Goal: Contribute content: Add original content to the website for others to see

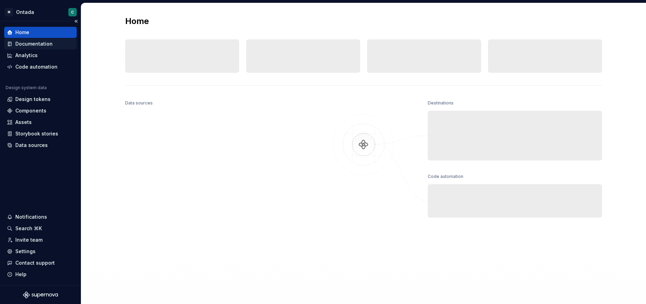
click at [38, 46] on div "Documentation" at bounding box center [33, 43] width 37 height 7
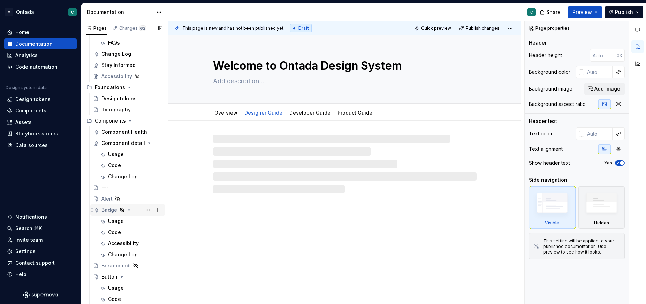
scroll to position [151, 0]
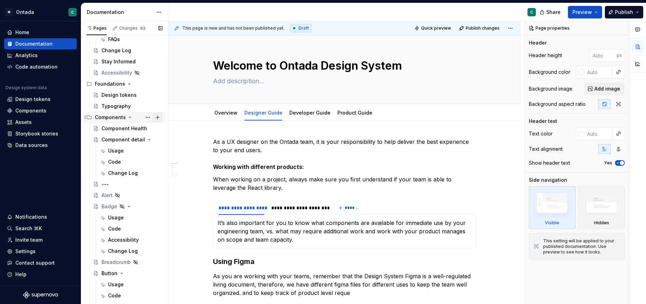
click at [157, 117] on button "Page tree" at bounding box center [158, 118] width 10 height 10
type textarea "*"
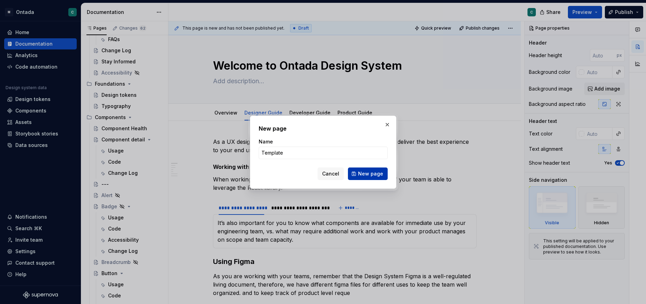
type input "Template"
click at [367, 175] on span "New page" at bounding box center [370, 173] width 25 height 7
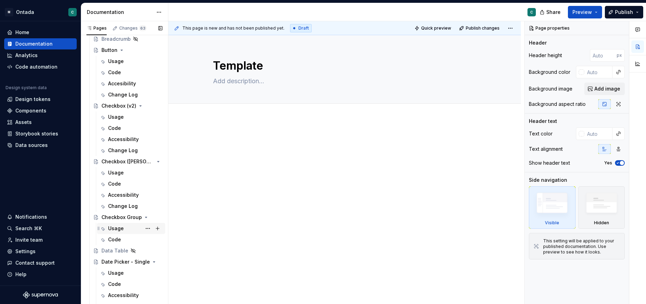
scroll to position [393, 0]
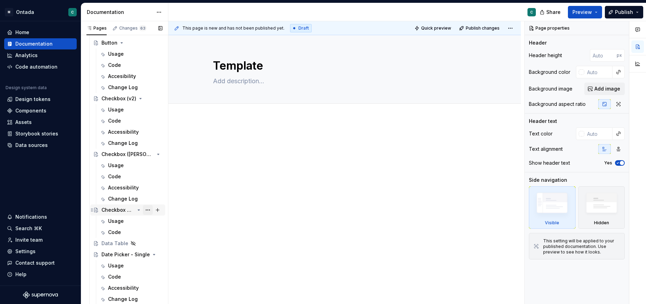
click at [148, 209] on button "Page tree" at bounding box center [148, 210] width 10 height 10
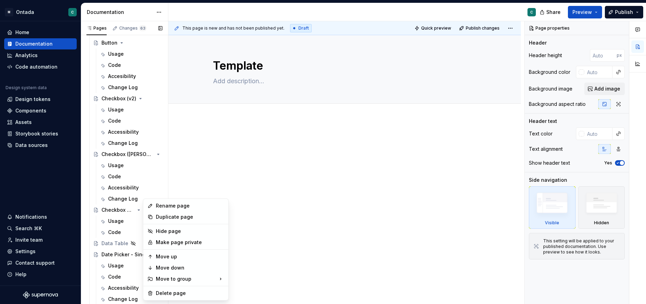
click at [118, 221] on div "Pages Changes 63 Add Accessibility guide for tree Page tree. Navigate the tree …" at bounding box center [124, 164] width 87 height 286
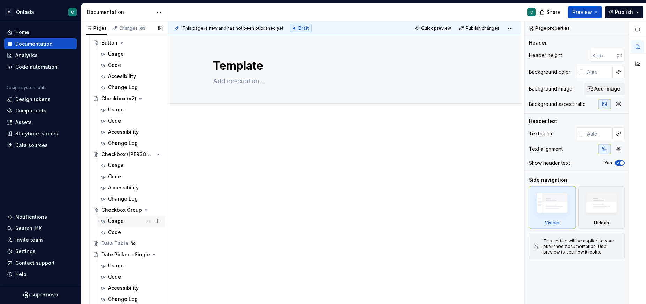
click at [115, 221] on div "Usage" at bounding box center [116, 221] width 16 height 7
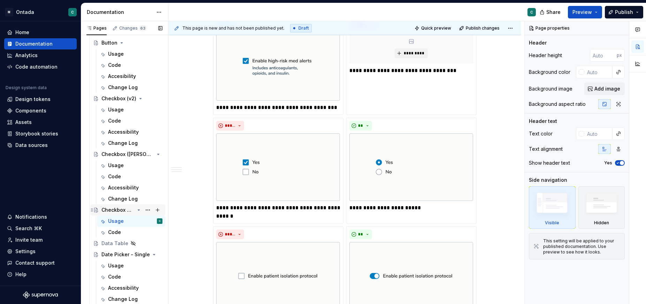
scroll to position [628, 0]
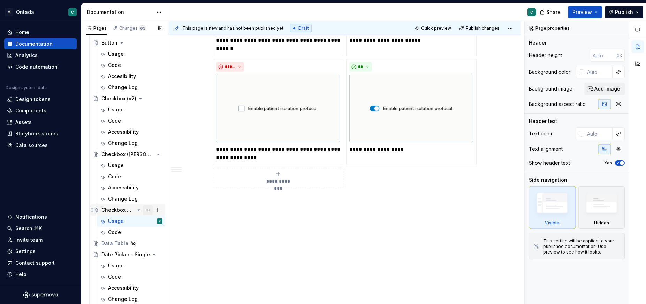
click at [150, 210] on button "Page tree" at bounding box center [148, 210] width 10 height 10
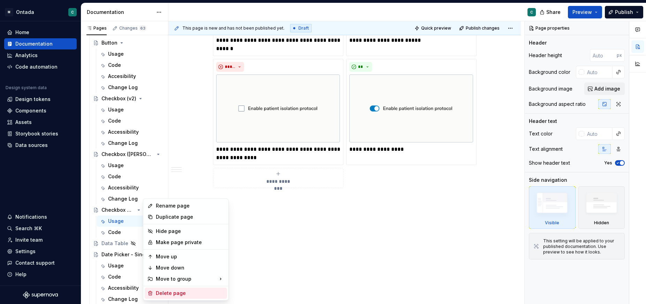
click at [162, 291] on div "Delete page" at bounding box center [190, 293] width 68 height 7
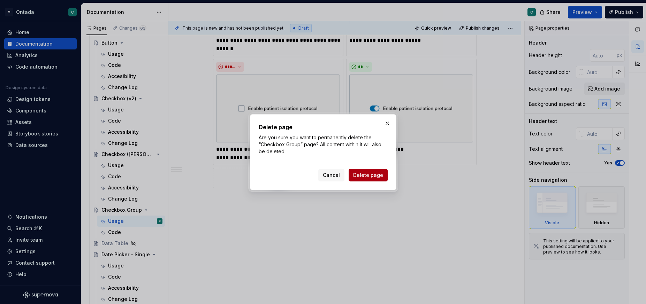
click at [385, 177] on button "Delete page" at bounding box center [368, 175] width 39 height 13
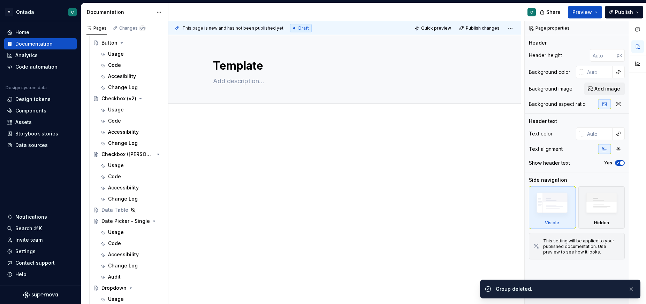
scroll to position [387, 0]
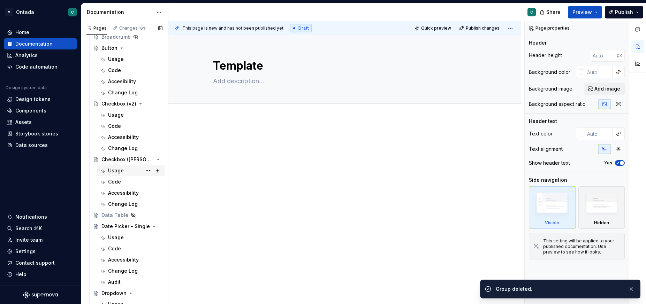
click at [115, 170] on div "Usage" at bounding box center [116, 170] width 16 height 7
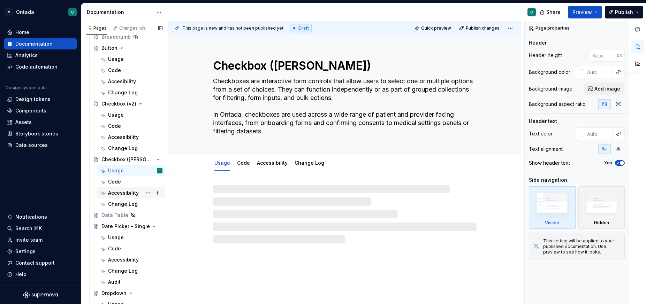
click at [123, 195] on div "Accessibility" at bounding box center [123, 193] width 31 height 7
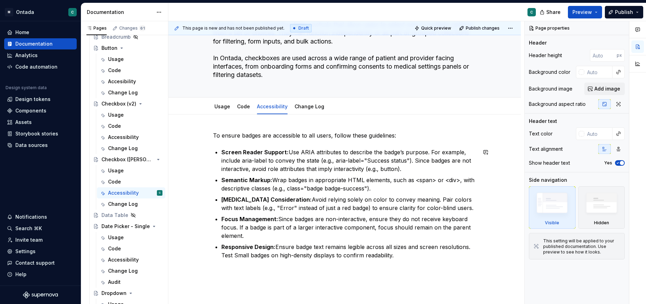
scroll to position [66, 0]
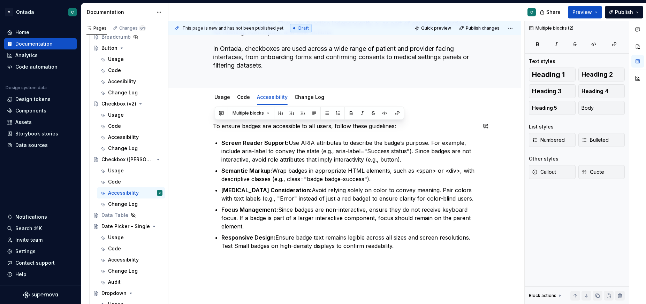
drag, startPoint x: 400, startPoint y: 248, endPoint x: 207, endPoint y: 121, distance: 230.2
click at [207, 121] on div "To ensure badges are accessible to all users, follow these guidelines: Screen R…" at bounding box center [344, 235] width 352 height 261
copy div "Lo ipsumd sitame con adipiscing el sed doeiu, tempor incid utlaboreet: Dolore M…"
click at [227, 94] on link "Usage" at bounding box center [222, 97] width 16 height 6
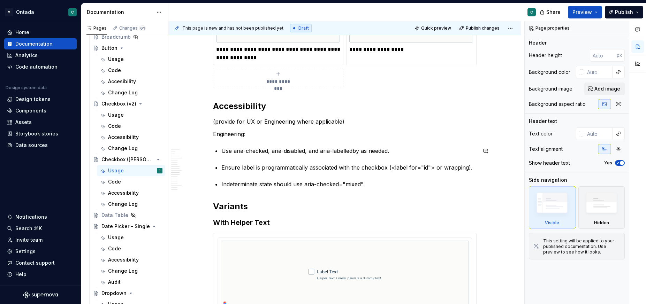
scroll to position [1766, 0]
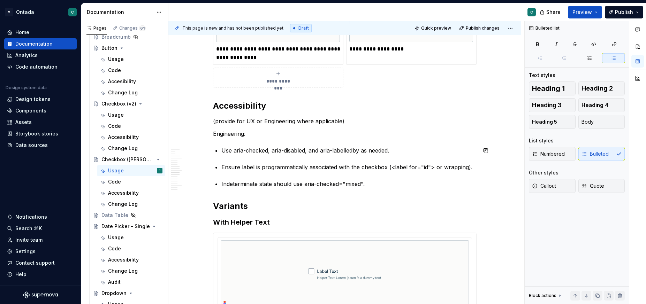
click at [377, 180] on p "Indeterminate state should use aria-checked="mixed"." at bounding box center [348, 184] width 255 height 8
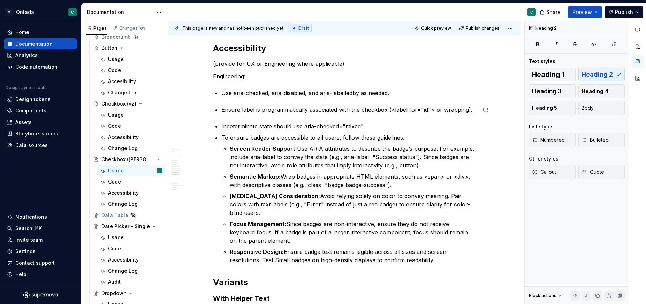
scroll to position [1818, 0]
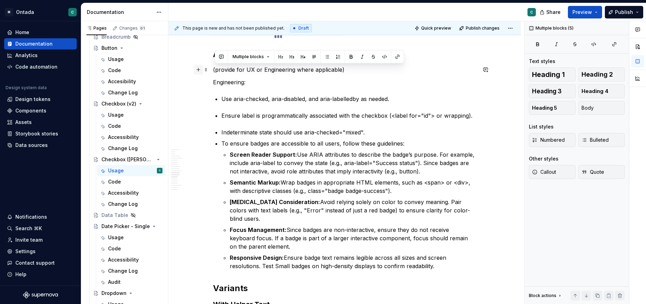
drag, startPoint x: 368, startPoint y: 132, endPoint x: 199, endPoint y: 68, distance: 180.9
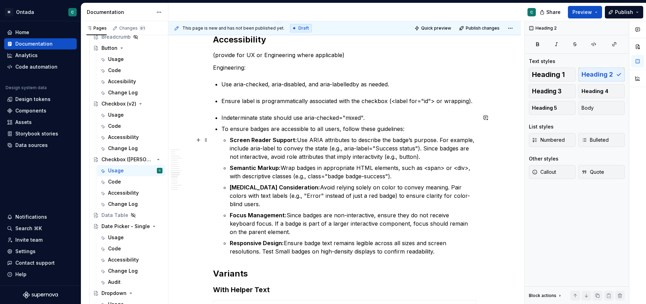
scroll to position [1833, 0]
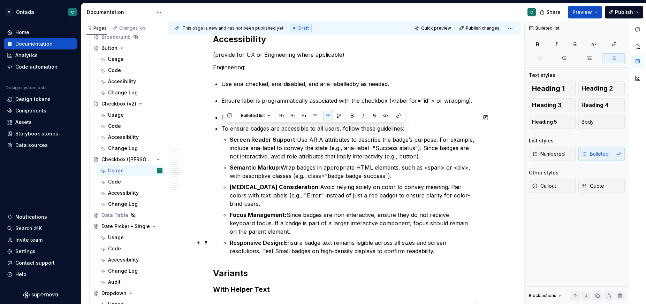
drag, startPoint x: 224, startPoint y: 129, endPoint x: 444, endPoint y: 252, distance: 251.7
click at [444, 252] on li "To ensure badges are accessible to all users, follow these guidelines: Screen R…" at bounding box center [348, 189] width 255 height 131
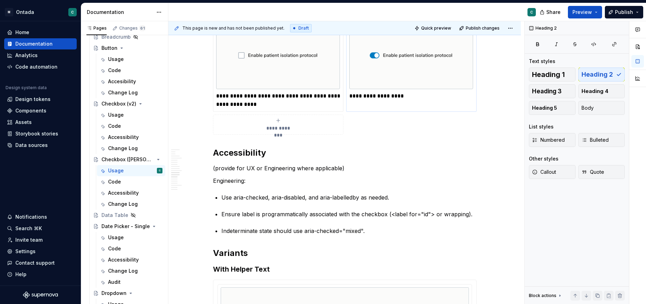
scroll to position [1717, 0]
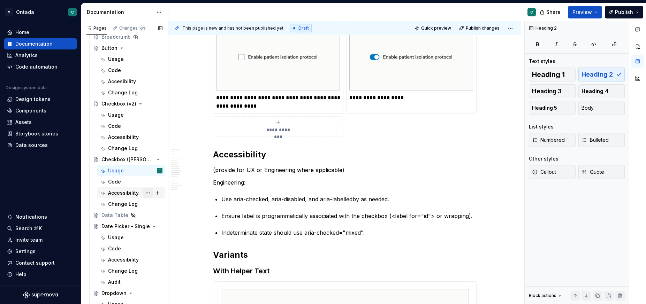
click at [150, 193] on button "Page tree" at bounding box center [148, 193] width 10 height 10
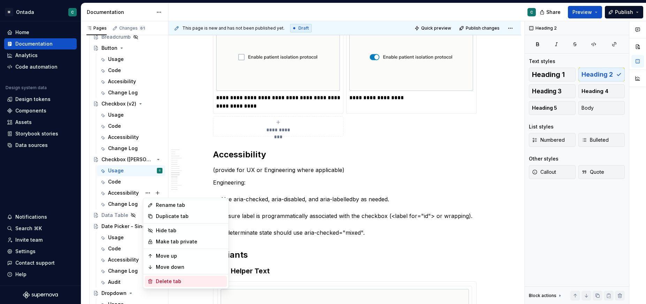
click at [162, 282] on div "Delete tab" at bounding box center [190, 281] width 68 height 7
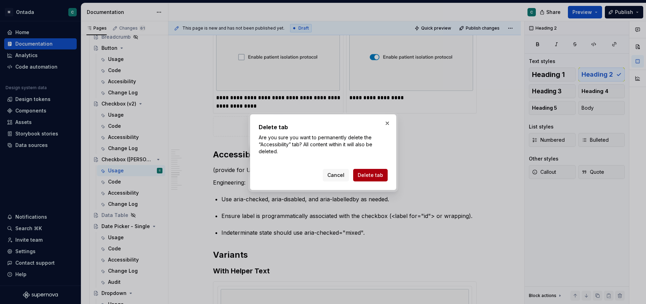
click at [366, 177] on span "Delete tab" at bounding box center [370, 175] width 25 height 7
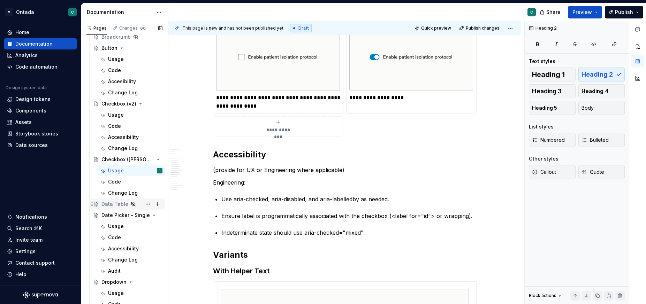
click at [116, 199] on div "Data Table" at bounding box center [127, 204] width 75 height 11
click at [116, 195] on div "Change Log" at bounding box center [123, 193] width 30 height 7
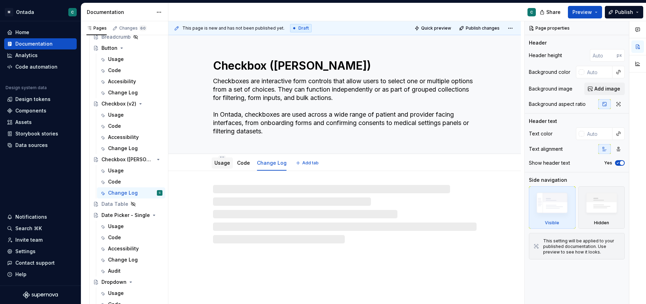
click at [219, 167] on div "Usage" at bounding box center [222, 163] width 16 height 8
click at [249, 164] on link "Code" at bounding box center [243, 163] width 13 height 6
click at [220, 167] on div "Usage" at bounding box center [222, 163] width 16 height 8
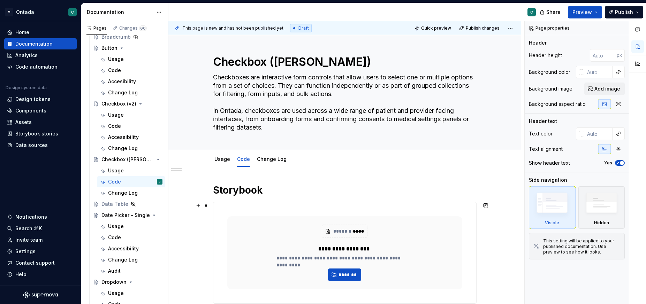
scroll to position [179, 0]
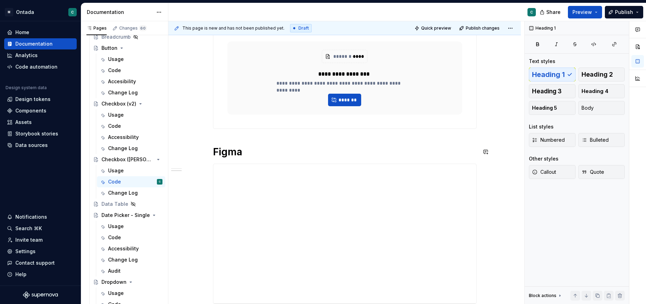
click at [445, 145] on div "**********" at bounding box center [345, 156] width 264 height 295
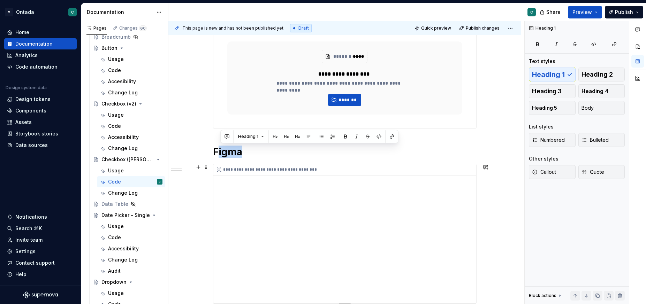
drag, startPoint x: 218, startPoint y: 152, endPoint x: 383, endPoint y: 242, distance: 188.2
click at [383, 242] on div "**********" at bounding box center [345, 156] width 264 height 295
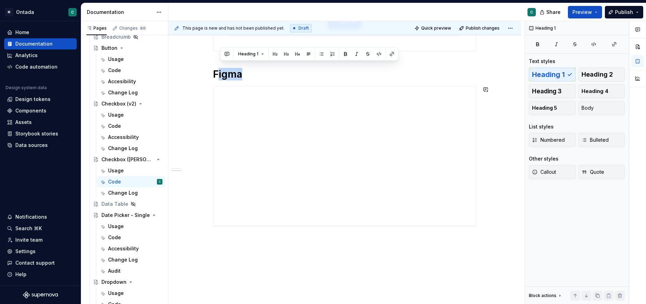
scroll to position [266, 0]
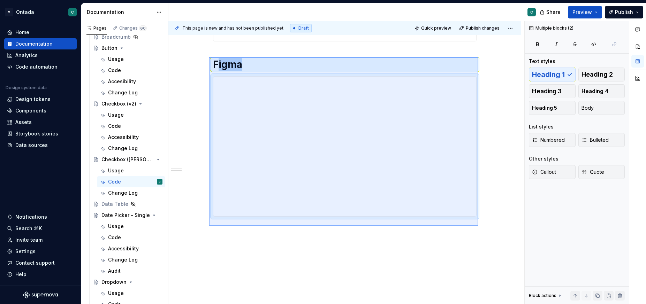
drag, startPoint x: 478, startPoint y: 226, endPoint x: 210, endPoint y: 57, distance: 317.6
click at [210, 57] on div "**********" at bounding box center [346, 162] width 356 height 283
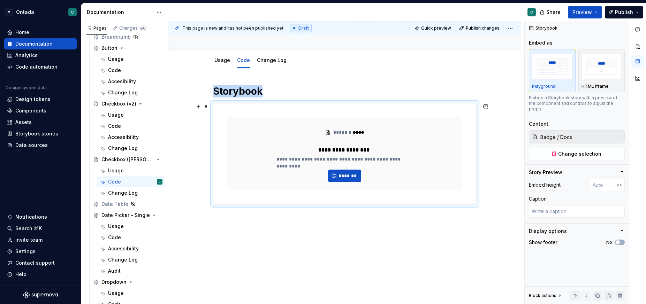
scroll to position [90, 0]
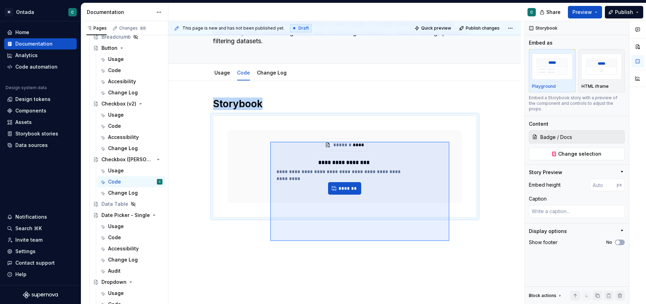
drag, startPoint x: 449, startPoint y: 241, endPoint x: 246, endPoint y: 127, distance: 232.9
click at [246, 127] on div "**********" at bounding box center [346, 162] width 356 height 283
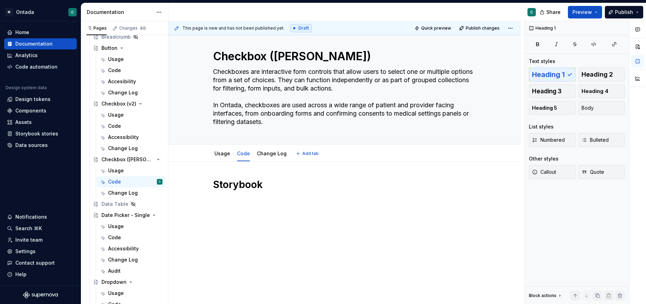
scroll to position [9, 0]
click at [199, 200] on button "button" at bounding box center [199, 201] width 10 height 10
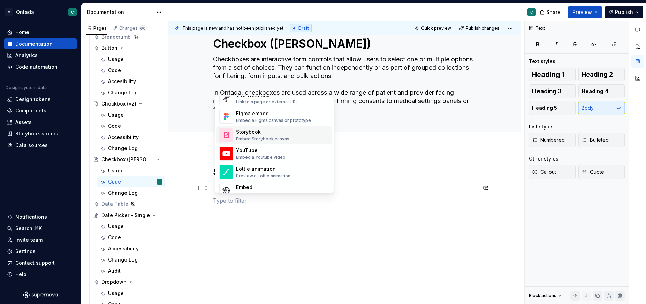
scroll to position [317, 0]
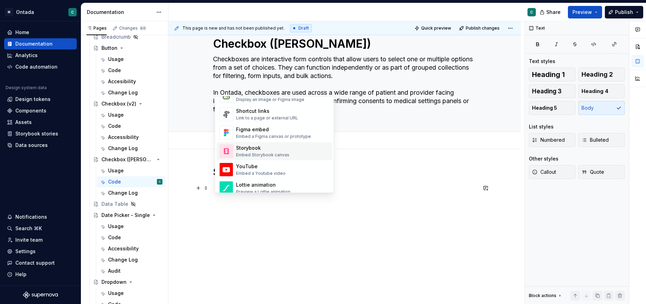
click at [248, 151] on div "Storybook" at bounding box center [262, 148] width 53 height 7
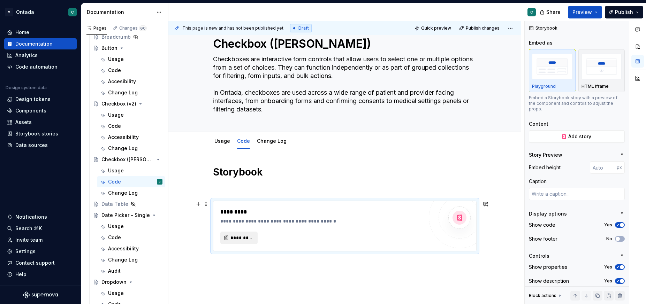
click at [242, 236] on span "*********" at bounding box center [241, 238] width 23 height 7
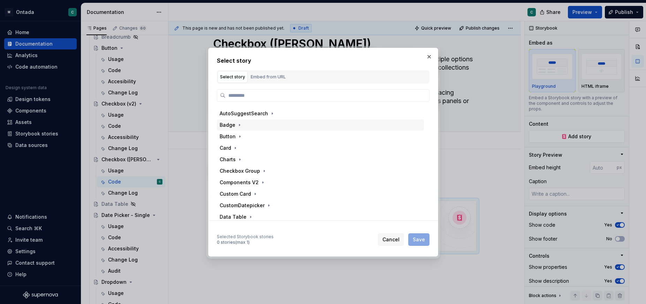
scroll to position [33, 0]
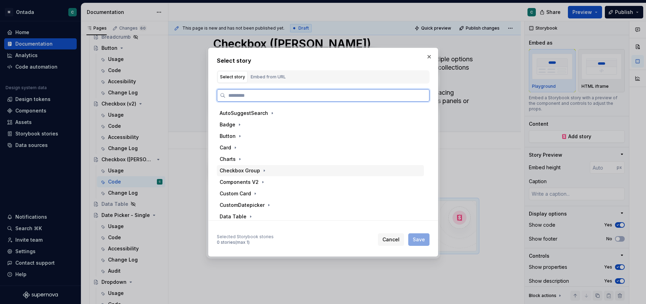
click at [235, 172] on div "Checkbox Group" at bounding box center [240, 170] width 40 height 7
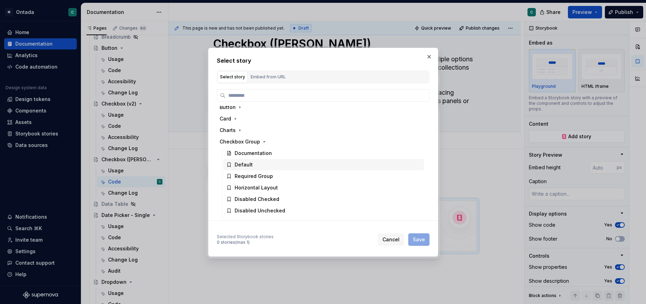
scroll to position [63, 0]
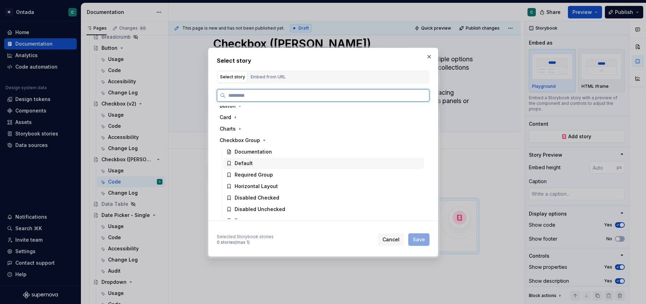
click at [246, 162] on div "Default" at bounding box center [244, 163] width 18 height 7
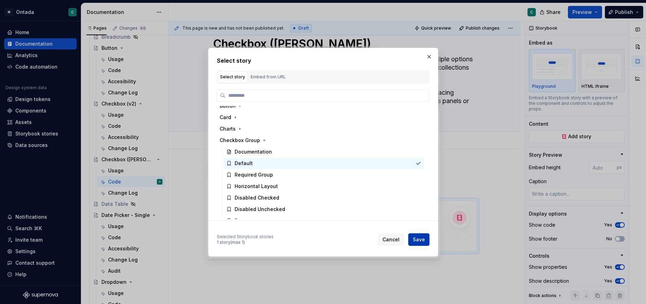
click at [411, 242] on button "Save" at bounding box center [418, 240] width 21 height 13
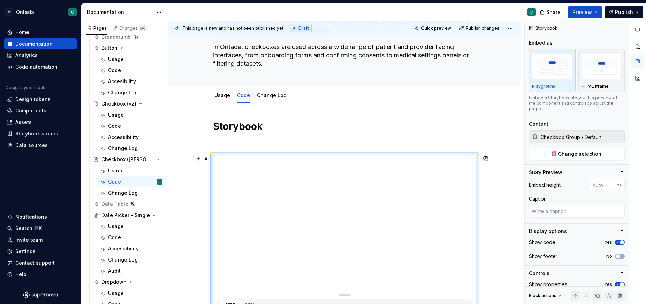
scroll to position [61, 0]
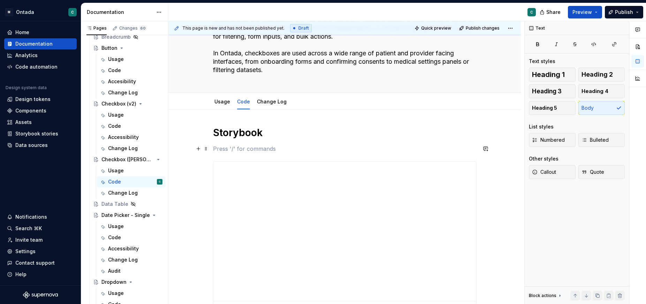
click at [232, 149] on p at bounding box center [345, 149] width 264 height 8
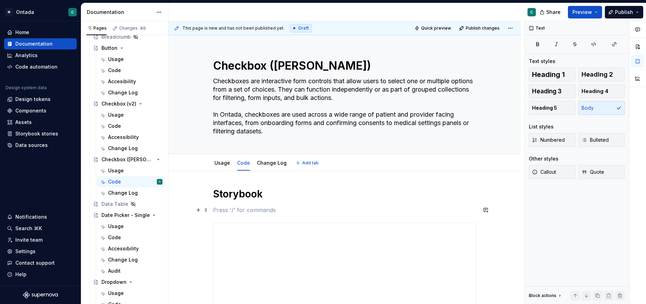
scroll to position [60, 0]
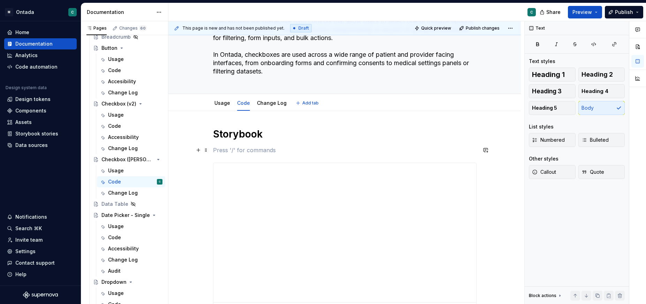
type textarea "*"
click at [234, 136] on h1 "Storybook" at bounding box center [345, 134] width 264 height 13
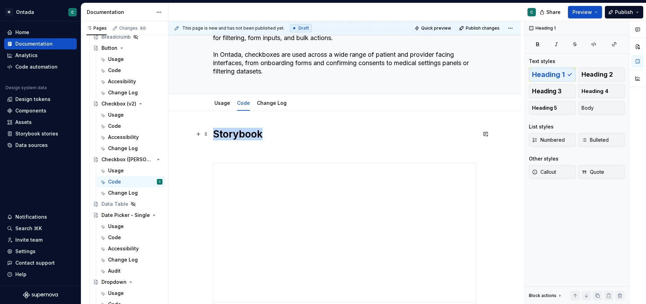
click at [234, 136] on h1 "Storybook" at bounding box center [345, 134] width 264 height 13
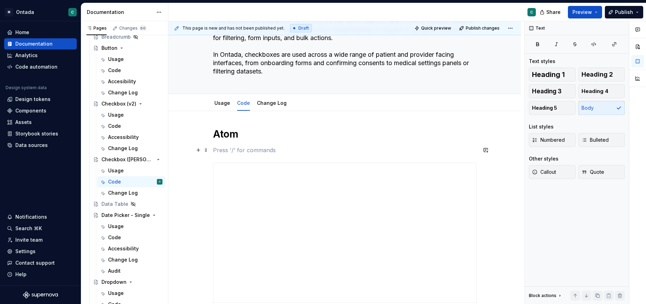
click at [235, 154] on p at bounding box center [345, 150] width 264 height 8
click at [234, 135] on h1 "Atom" at bounding box center [345, 134] width 264 height 13
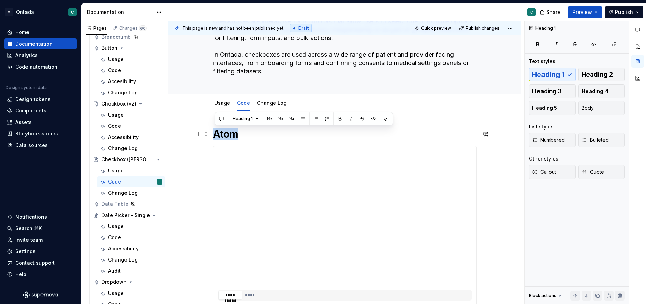
click at [234, 135] on h1 "Atom" at bounding box center [345, 134] width 264 height 13
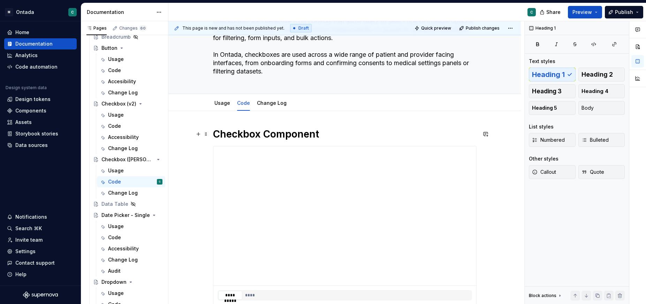
click at [248, 136] on h1 "Checkbox Component" at bounding box center [345, 134] width 264 height 13
copy h1 "Checkbox Component"
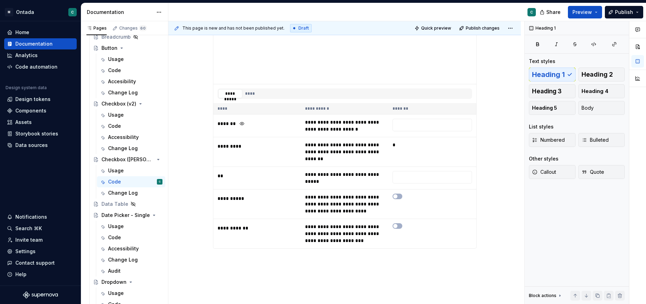
scroll to position [306, 0]
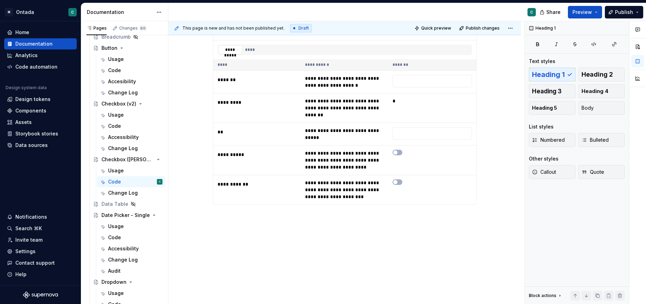
click at [235, 238] on div "**********" at bounding box center [344, 84] width 352 height 439
click at [256, 219] on p "Checkbox Component" at bounding box center [345, 217] width 264 height 8
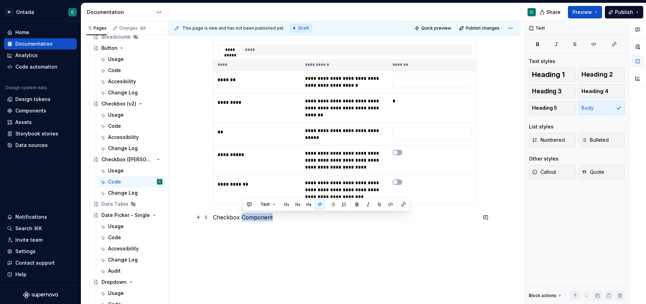
click at [256, 219] on p "Checkbox Component" at bounding box center [345, 217] width 264 height 8
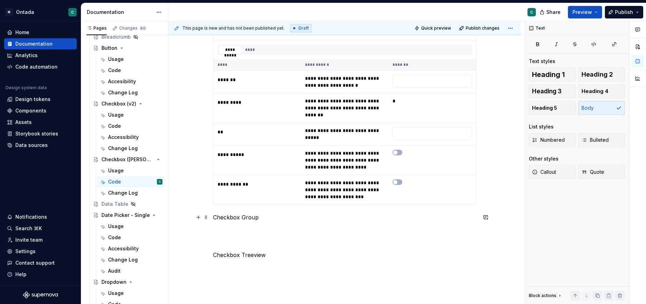
click at [245, 220] on p "Checkbox Group" at bounding box center [345, 217] width 264 height 8
copy p "Checkbox Group"
click at [267, 226] on div "**********" at bounding box center [345, 56] width 264 height 348
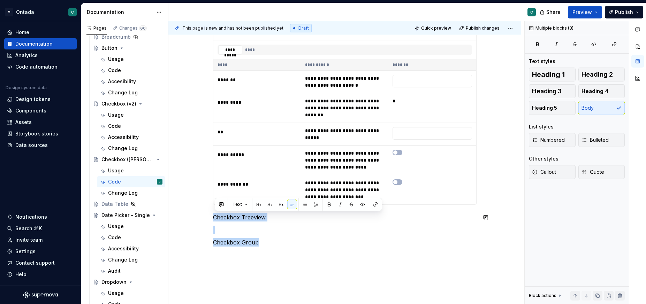
drag, startPoint x: 269, startPoint y: 242, endPoint x: 213, endPoint y: 211, distance: 64.3
click at [213, 211] on div "**********" at bounding box center [344, 105] width 352 height 481
click at [269, 205] on button "button" at bounding box center [270, 205] width 10 height 10
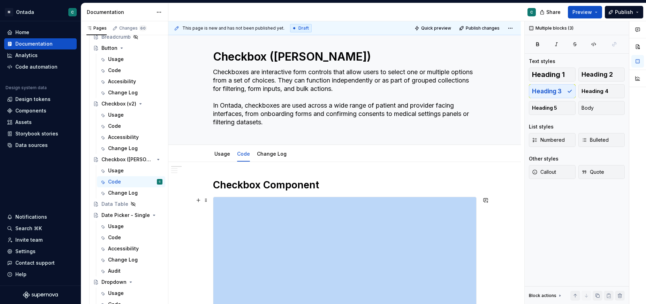
scroll to position [0, 0]
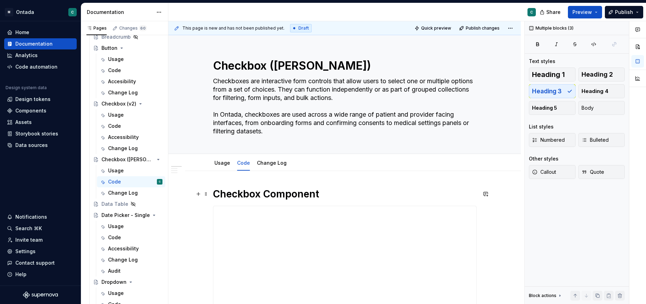
click at [251, 197] on h1 "Checkbox Component" at bounding box center [345, 194] width 264 height 13
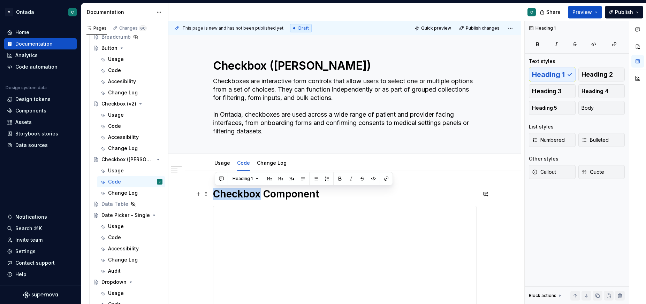
click at [251, 197] on h1 "Checkbox Component" at bounding box center [345, 194] width 264 height 13
click at [278, 180] on button "button" at bounding box center [281, 179] width 10 height 10
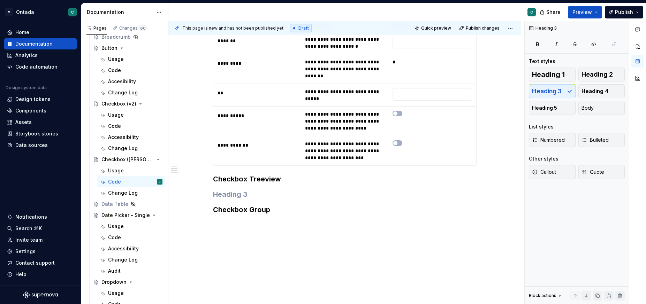
scroll to position [352, 0]
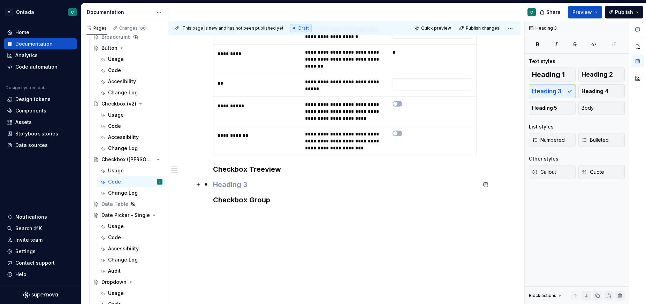
click at [237, 187] on h3 at bounding box center [345, 185] width 264 height 10
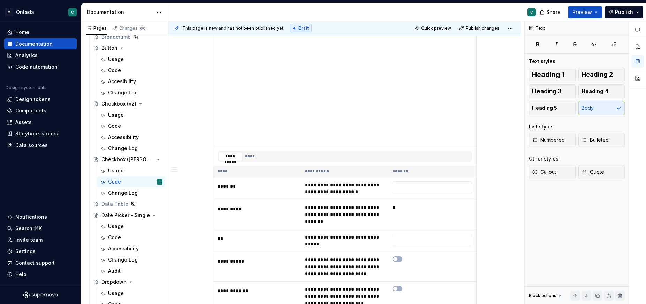
scroll to position [194, 0]
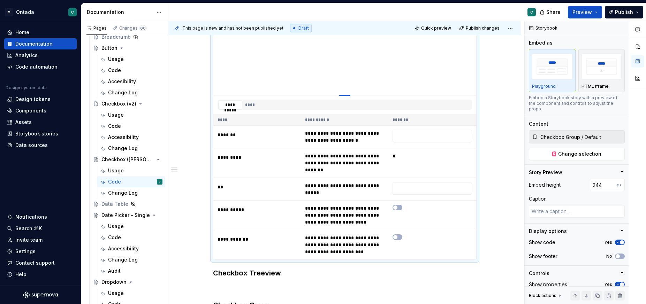
type textarea "*"
type input "223"
type textarea "*"
type input "211"
type textarea "*"
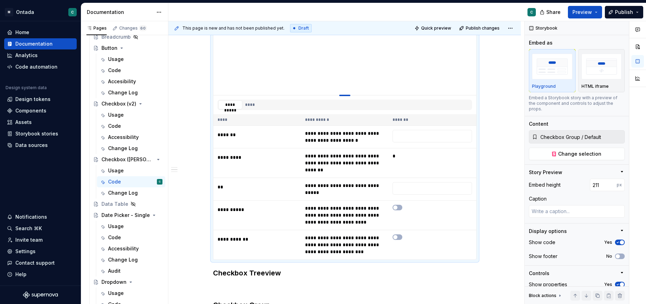
type input "203"
type textarea "*"
type input "200"
type textarea "*"
type input "199"
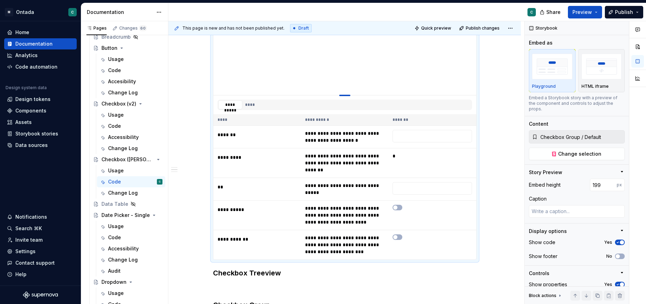
type textarea "*"
type input "200"
type textarea "*"
type input "201"
type textarea "*"
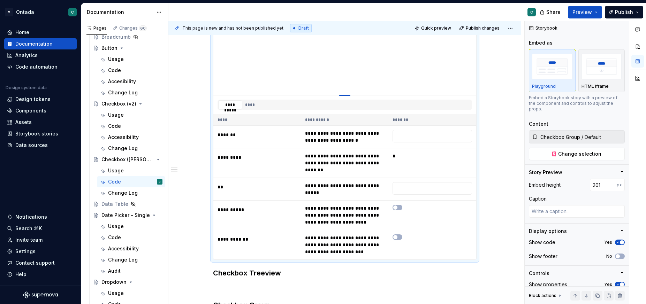
type input "202"
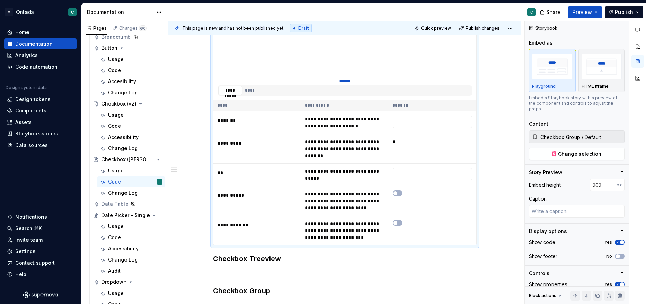
type textarea "*"
type input "203"
type textarea "*"
type input "199"
type textarea "*"
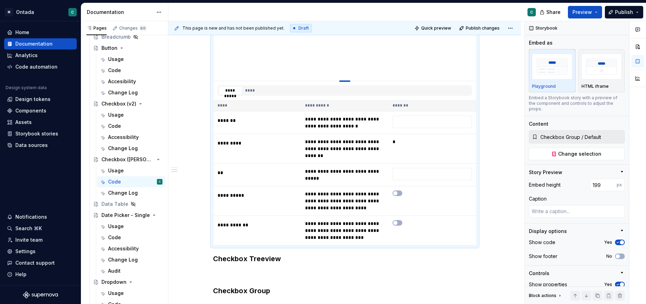
type input "189"
type textarea "*"
type input "170"
type textarea "*"
type input "133"
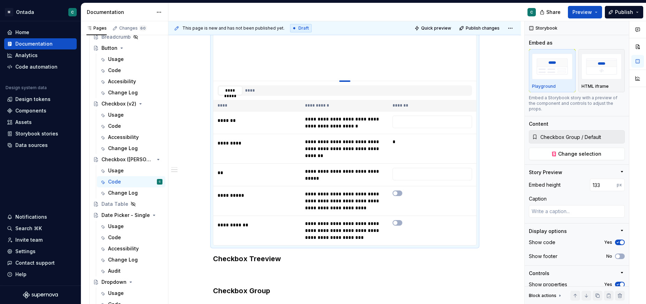
type textarea "*"
type input "122"
type textarea "*"
type input "115"
type textarea "*"
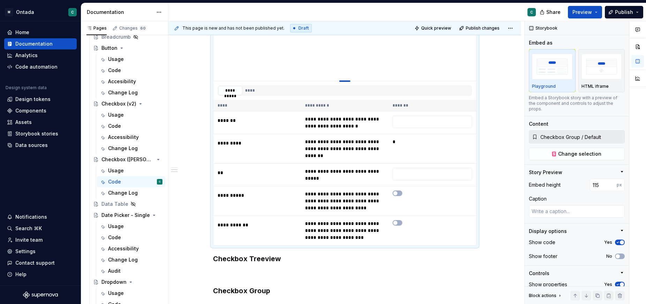
type input "111"
type textarea "*"
type input "110"
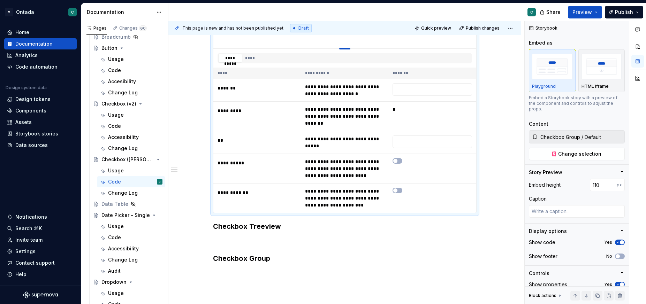
type textarea "*"
type input "111"
type textarea "*"
type input "112"
type textarea "*"
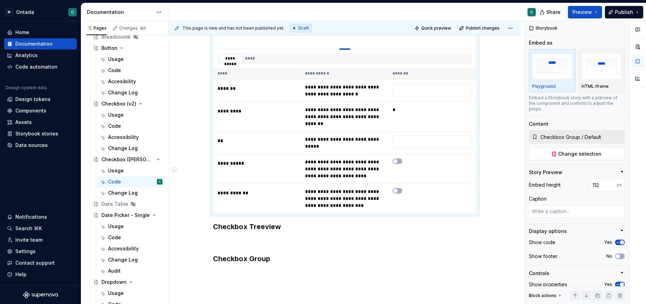
type input "114"
type textarea "*"
type input "115"
type textarea "*"
type input "117"
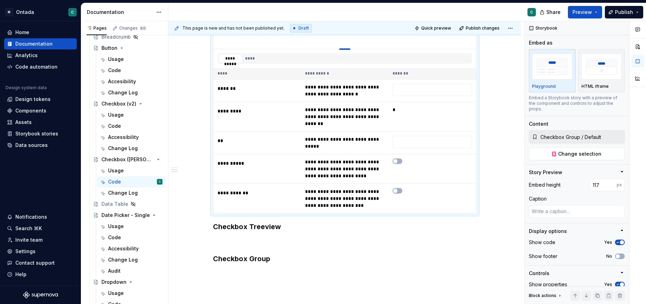
type textarea "*"
type input "119"
type textarea "*"
type input "121"
type textarea "*"
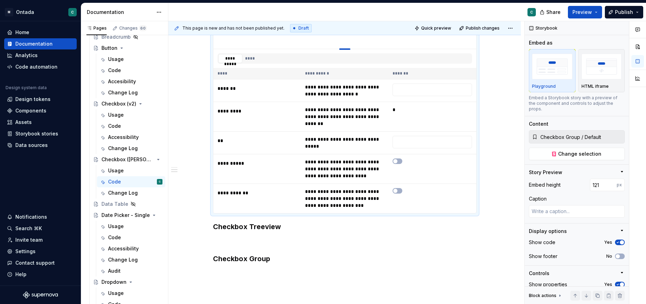
type input "123"
type textarea "*"
type input "125"
type textarea "*"
type input "127"
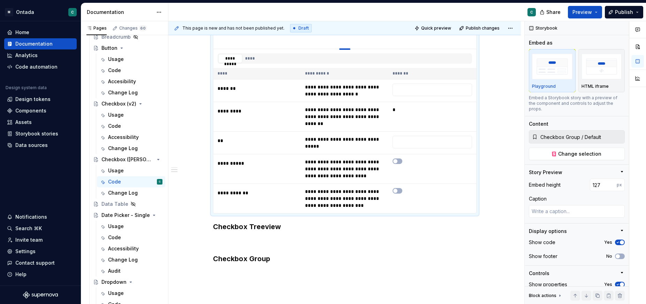
type textarea "*"
type input "129"
type textarea "*"
type input "131"
type textarea "*"
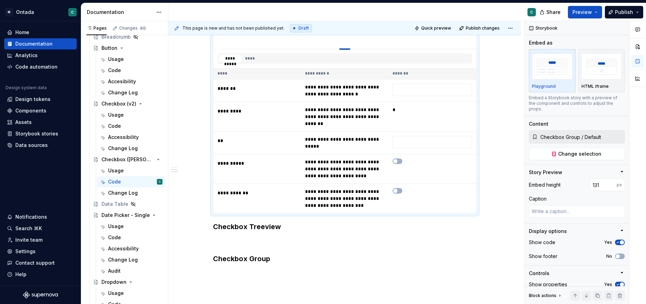
type input "132"
type textarea "*"
type input "133"
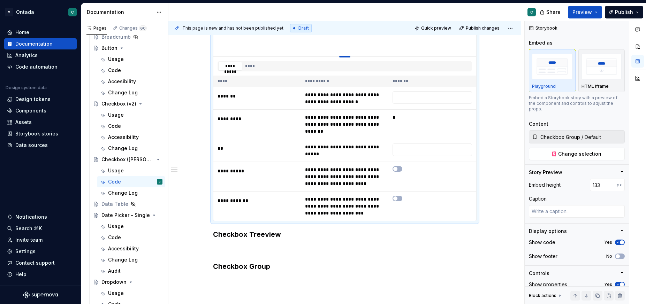
type textarea "*"
type input "134"
type textarea "*"
type input "135"
type textarea "*"
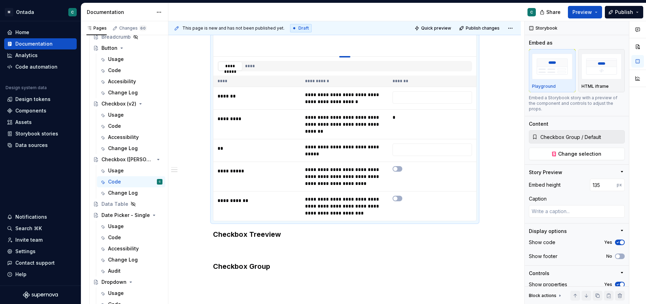
type input "136"
type textarea "*"
type input "137"
type textarea "*"
type input "138"
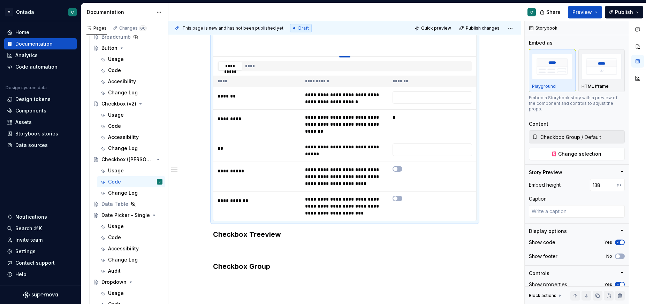
type textarea "*"
type input "139"
type textarea "*"
type input "140"
type textarea "*"
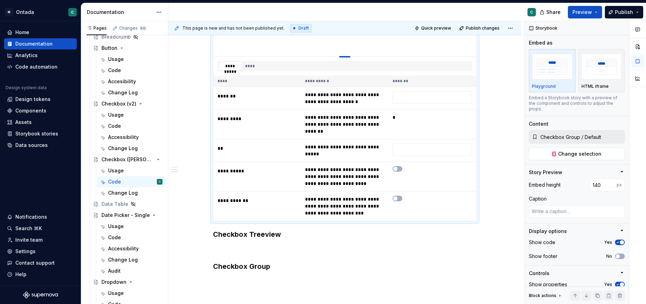
type input "141"
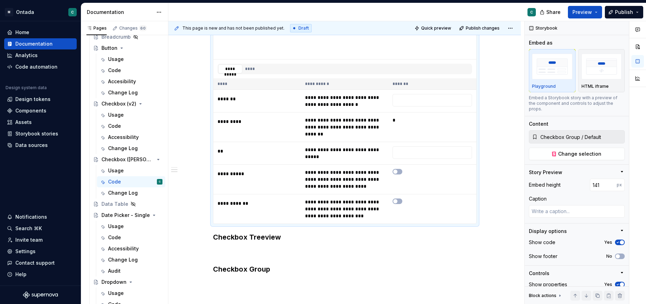
type textarea "*"
type input "142"
drag, startPoint x: 349, startPoint y: 149, endPoint x: 335, endPoint y: 60, distance: 89.3
type textarea "*"
type input "143"
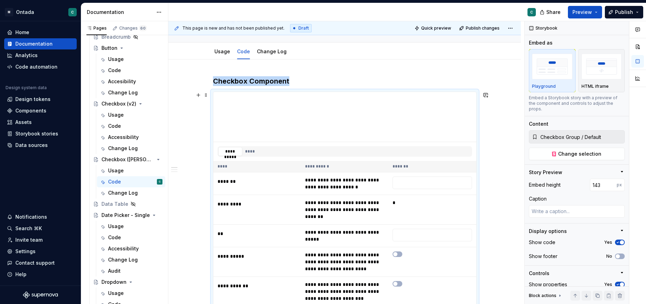
scroll to position [111, 0]
click at [248, 155] on button "****" at bounding box center [250, 152] width 14 height 9
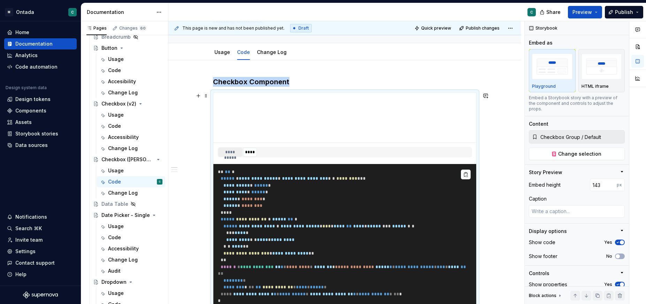
click at [234, 156] on button "**********" at bounding box center [230, 152] width 24 height 9
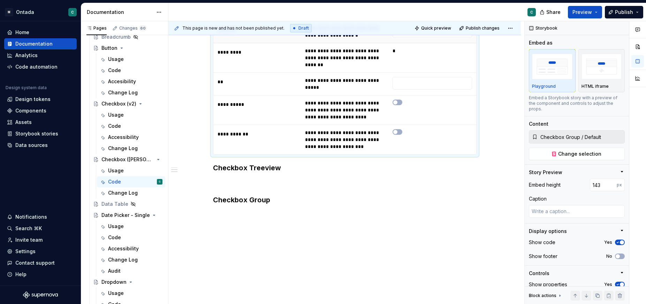
scroll to position [0, 0]
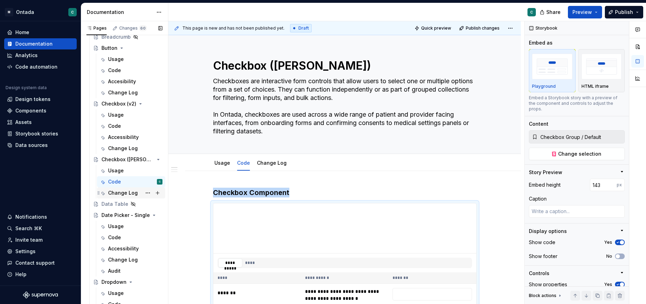
click at [114, 194] on div "Change Log" at bounding box center [123, 193] width 30 height 7
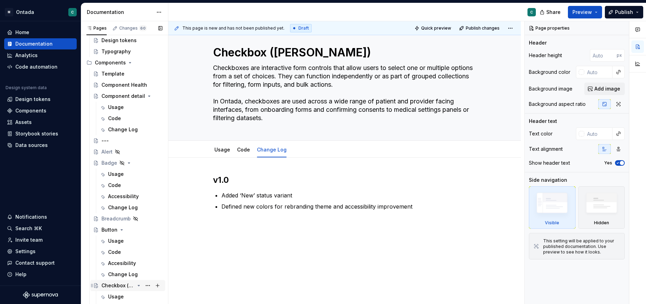
scroll to position [159, 0]
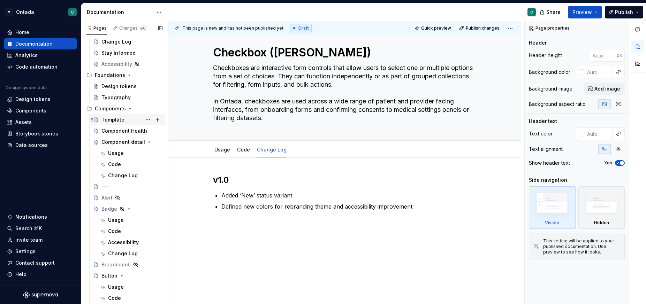
click at [117, 122] on div "Template" at bounding box center [112, 119] width 23 height 7
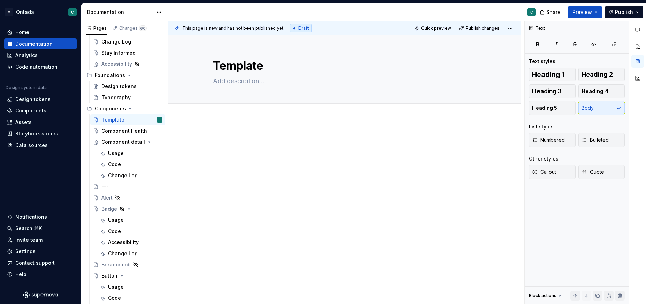
scroll to position [159, 0]
type textarea "*"
